Goal: Task Accomplishment & Management: Manage account settings

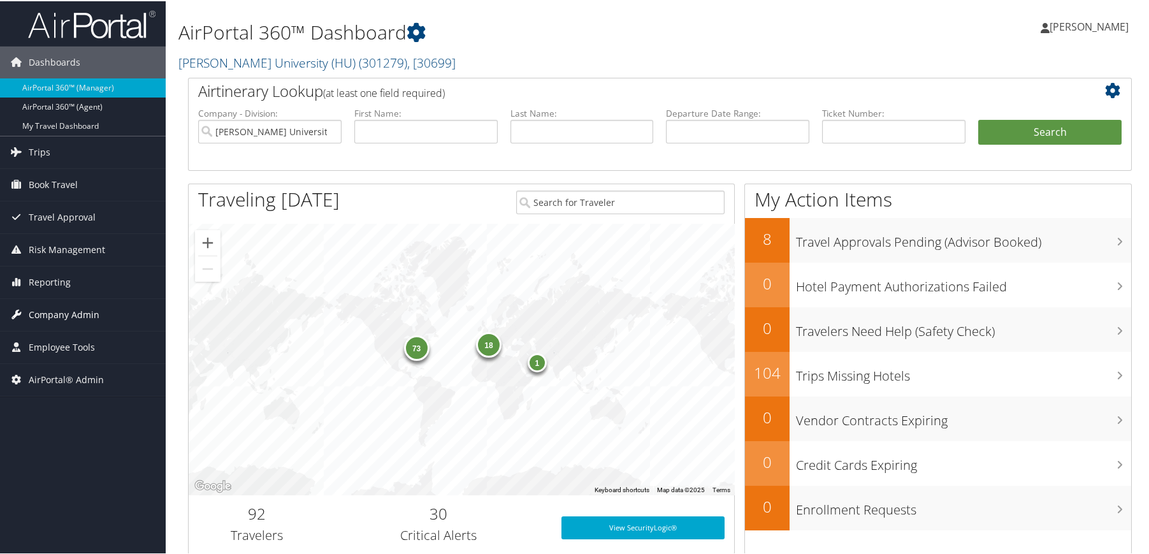
click at [83, 314] on span "Company Admin" at bounding box center [64, 314] width 71 height 32
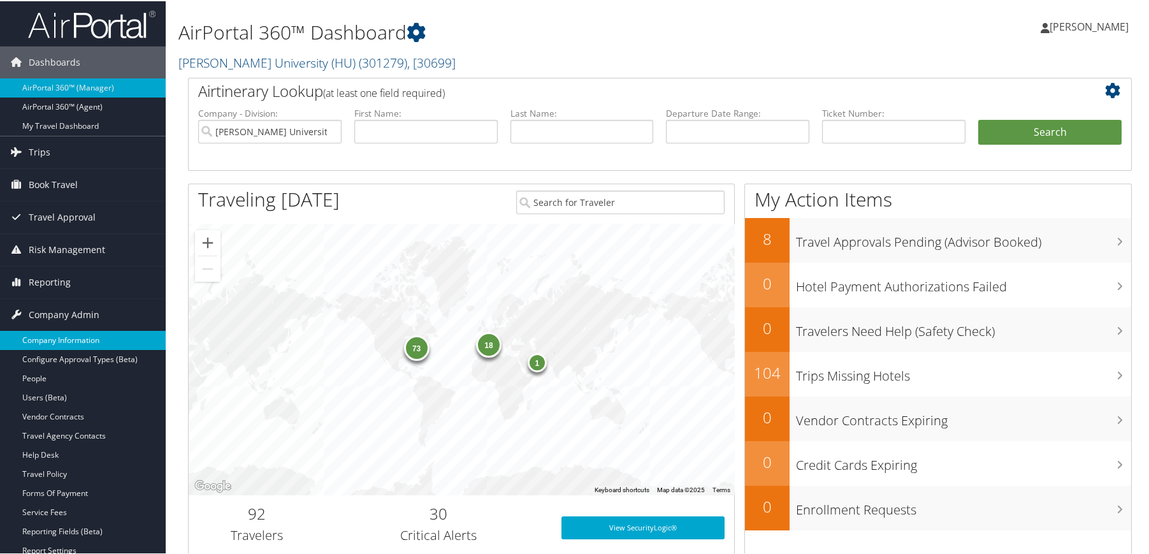
click at [80, 338] on link "Company Information" at bounding box center [83, 338] width 166 height 19
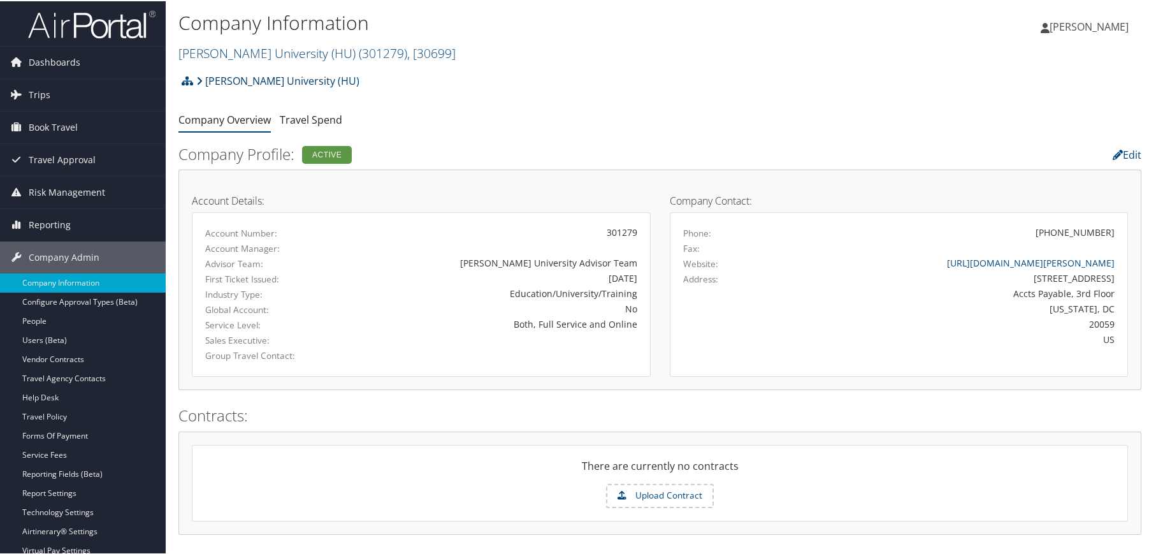
click at [219, 81] on link "[PERSON_NAME] University (HU)" at bounding box center [277, 79] width 163 height 25
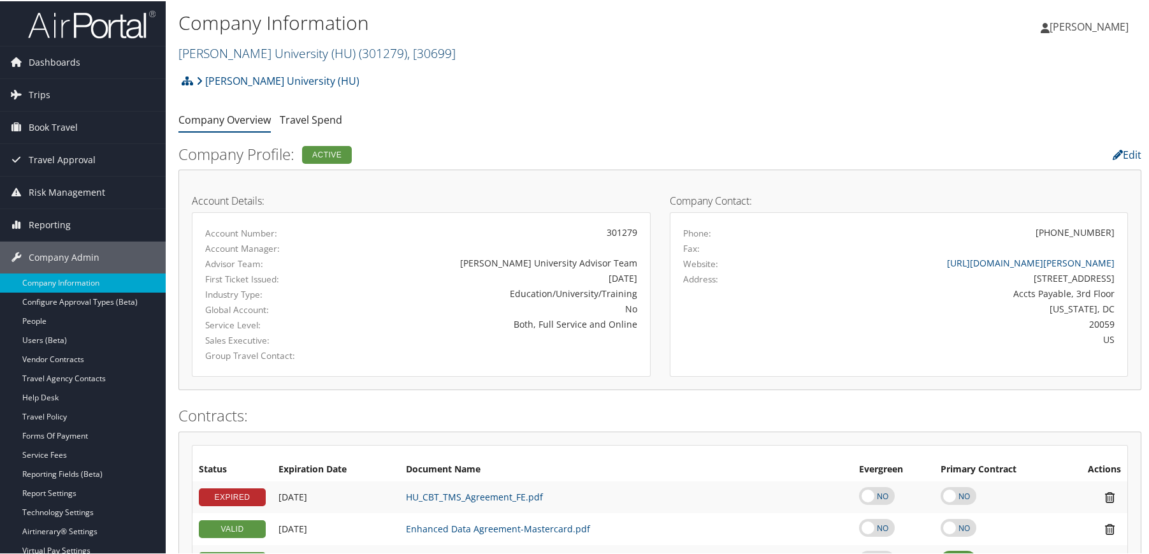
click at [238, 56] on link "Howard University (HU) ( 301279 ) , [ 30699 ]" at bounding box center [316, 51] width 277 height 17
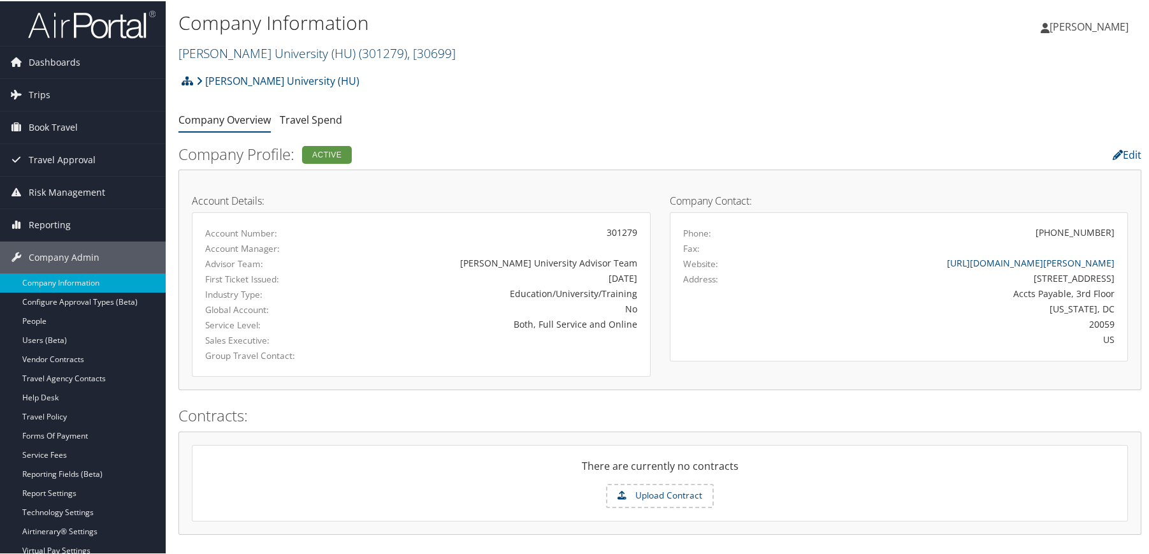
click at [224, 55] on link "[PERSON_NAME] University (HU) ( 301279 ) , [ 30699 ]" at bounding box center [316, 51] width 277 height 17
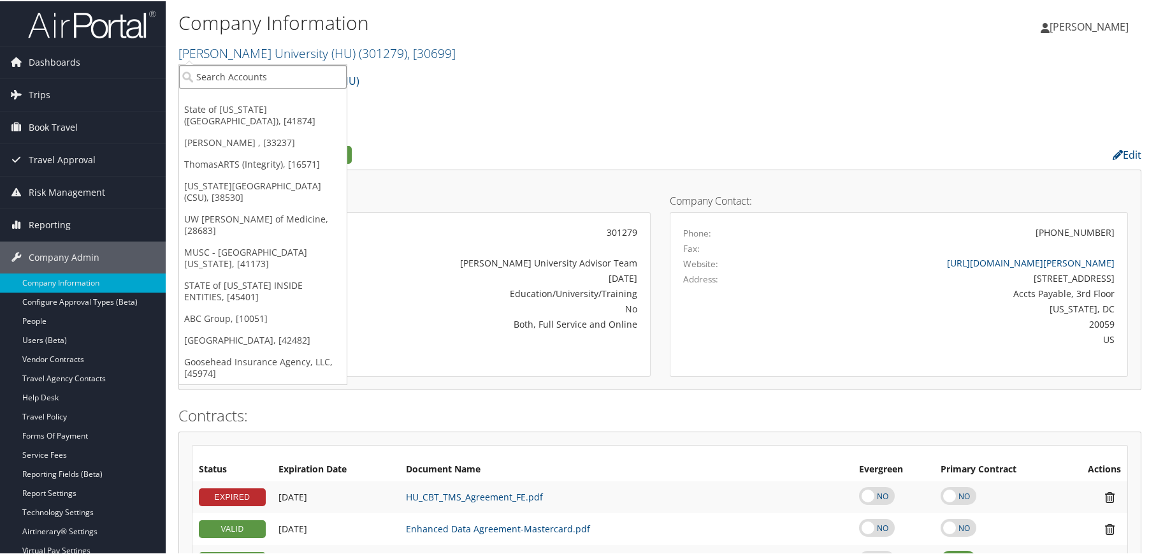
click at [216, 78] on input "search" at bounding box center [263, 76] width 168 height 24
type input "piston"
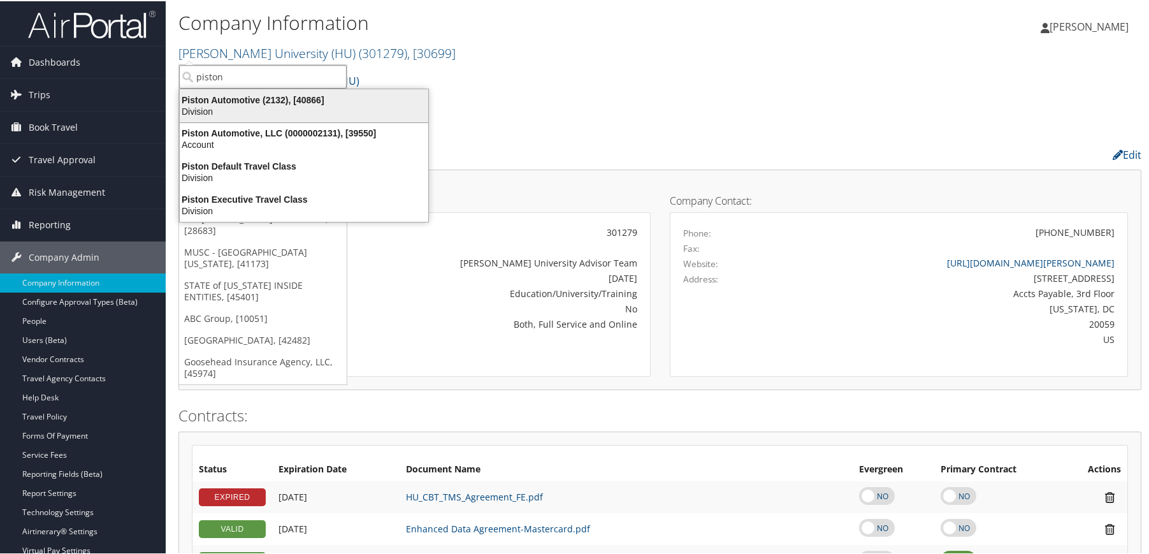
click at [219, 99] on div "Piston Automotive (2132), [40866]" at bounding box center [304, 98] width 264 height 11
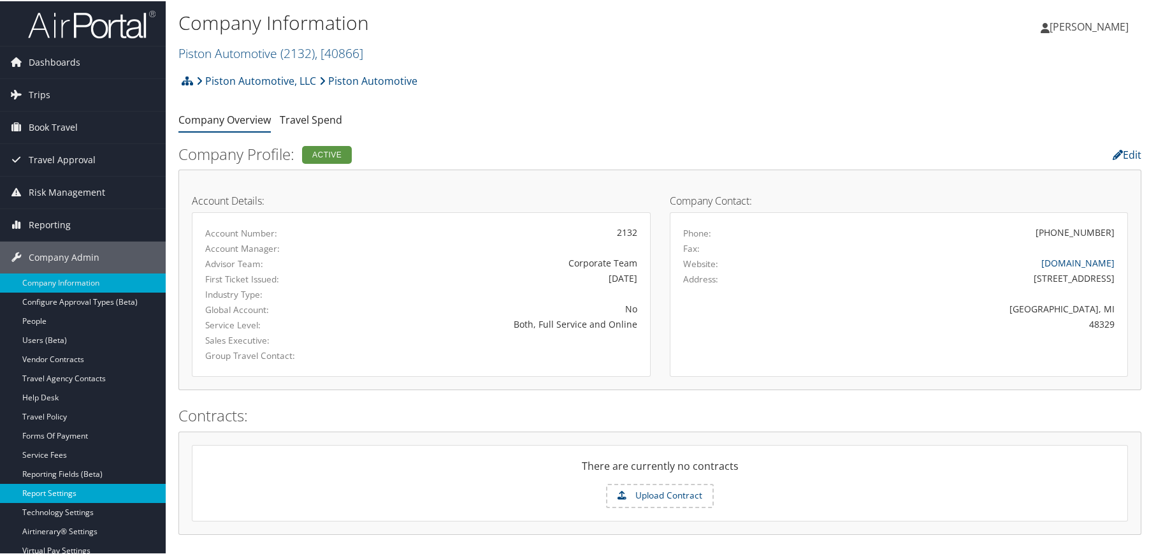
click at [69, 495] on link "Report Settings" at bounding box center [83, 491] width 166 height 19
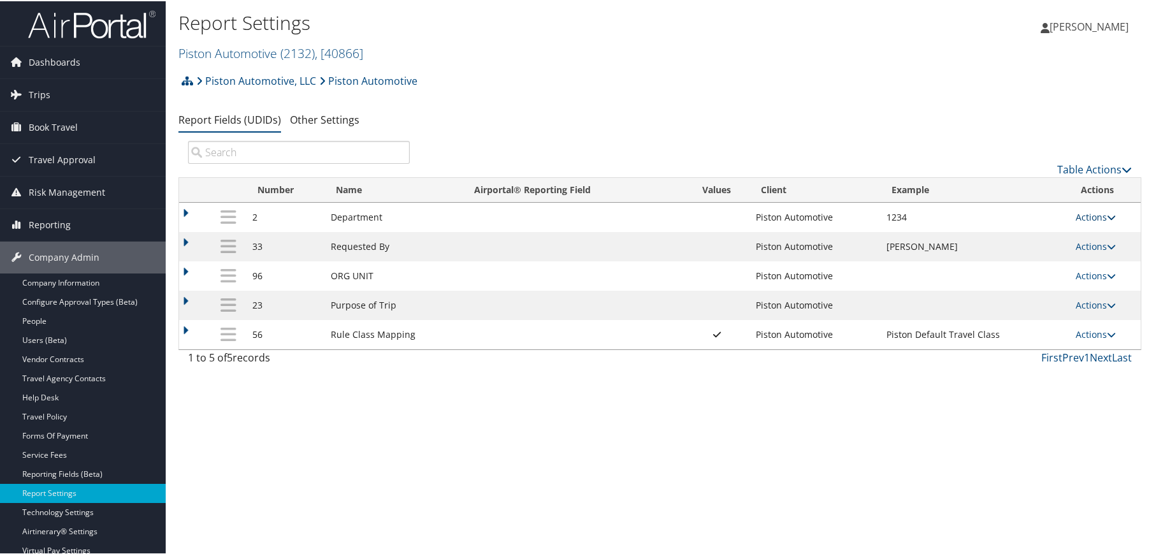
click at [1097, 219] on link "Actions" at bounding box center [1096, 216] width 40 height 12
click at [1073, 235] on link "Update Report Field Values" at bounding box center [1041, 235] width 138 height 22
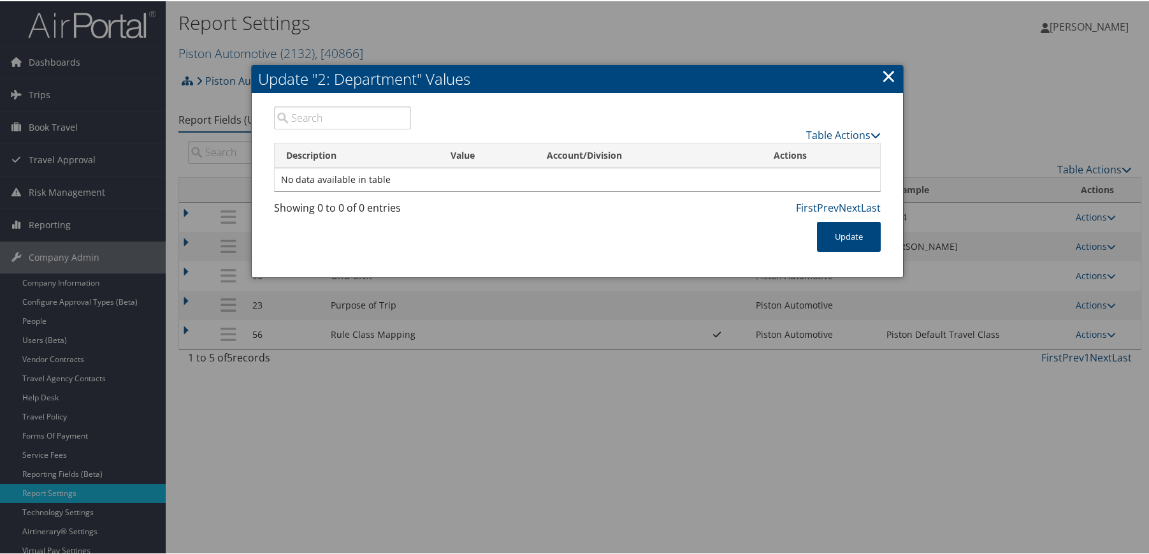
click at [883, 70] on link "×" at bounding box center [888, 74] width 15 height 25
